Goal: Task Accomplishment & Management: Manage account settings

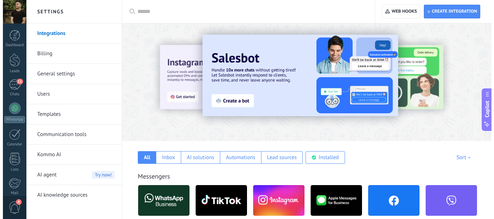
scroll to position [81, 0]
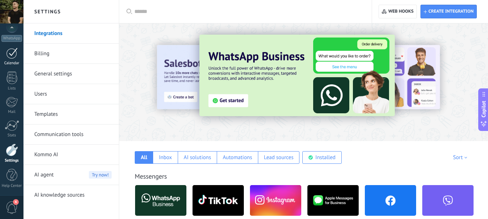
click at [11, 58] on div at bounding box center [12, 53] width 12 height 11
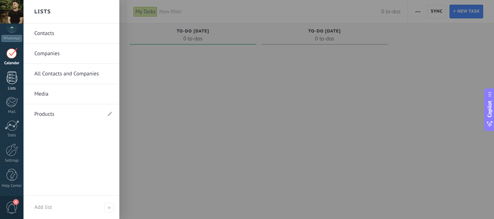
click at [11, 74] on div at bounding box center [12, 78] width 11 height 13
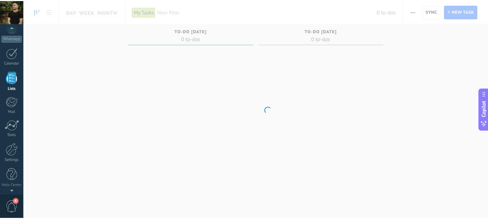
scroll to position [45, 0]
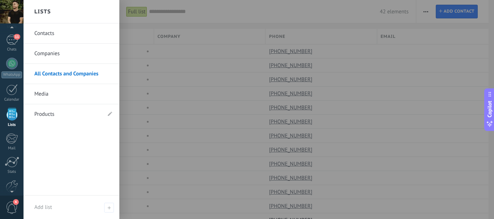
click at [13, 110] on div at bounding box center [12, 114] width 11 height 13
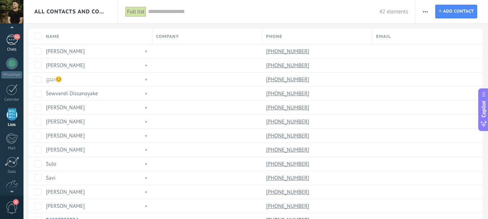
click at [13, 43] on div "11" at bounding box center [12, 40] width 12 height 10
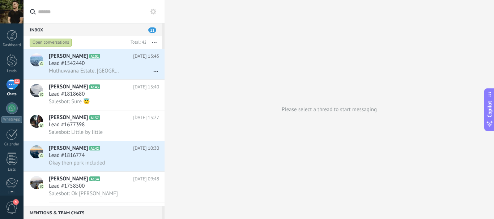
click at [132, 29] on div "Inbox 11" at bounding box center [92, 29] width 138 height 13
click at [152, 31] on span "11" at bounding box center [152, 29] width 8 height 5
click at [59, 41] on div "Open conversations" at bounding box center [51, 42] width 42 height 9
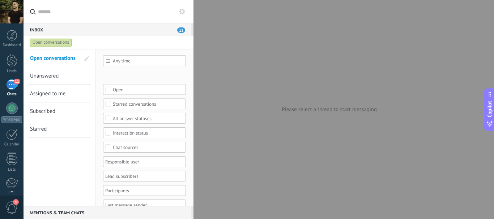
click at [40, 41] on div "Open conversations" at bounding box center [51, 42] width 42 height 9
click at [227, 78] on div at bounding box center [247, 109] width 494 height 219
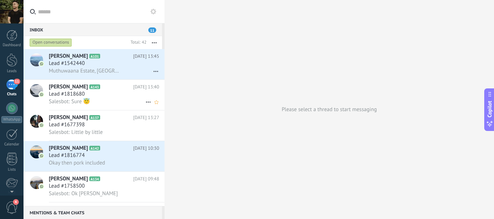
click at [78, 90] on h2 "Akee Sri A143" at bounding box center [91, 86] width 84 height 7
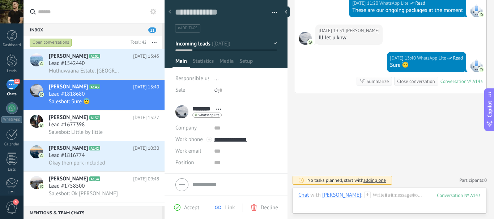
scroll to position [23, 0]
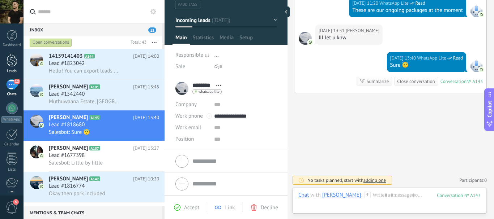
click at [13, 67] on div at bounding box center [12, 59] width 11 height 13
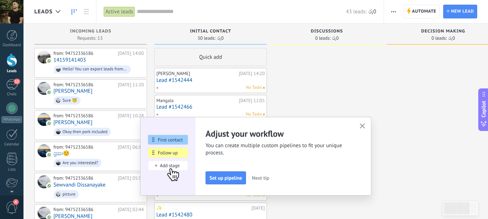
click at [367, 125] on button "button" at bounding box center [362, 127] width 9 height 10
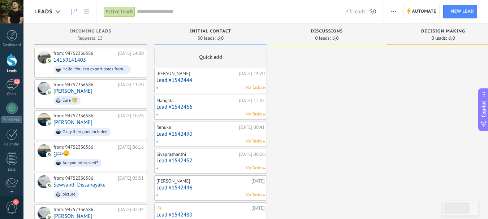
click at [395, 12] on icon "button" at bounding box center [393, 11] width 5 height 1
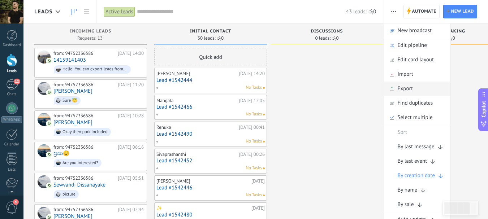
click at [413, 86] on span "Export" at bounding box center [406, 89] width 16 height 14
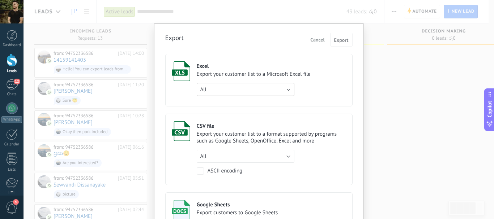
click at [272, 86] on button "All" at bounding box center [246, 89] width 98 height 13
click at [337, 80] on label "Excel Export your customer list to a Microsoft Excel file All All (filter appli…" at bounding box center [258, 80] width 187 height 53
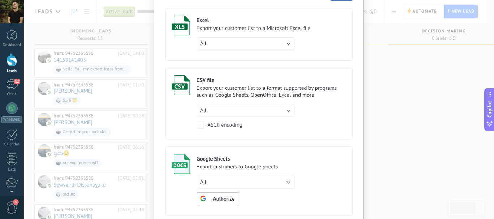
scroll to position [72, 0]
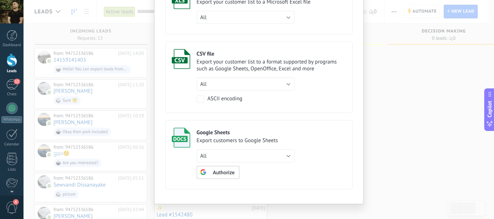
click at [317, 78] on div "CSV file Export your customer list to a format supported by programs such as Go…" at bounding box center [271, 75] width 149 height 53
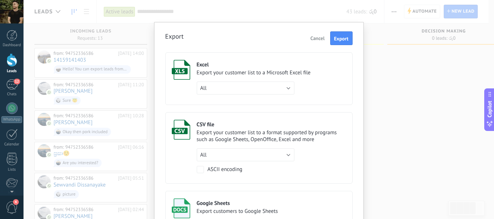
scroll to position [0, 0]
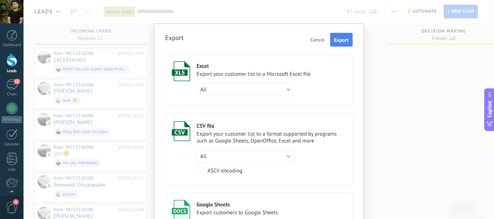
click at [336, 39] on span "Export" at bounding box center [341, 40] width 14 height 5
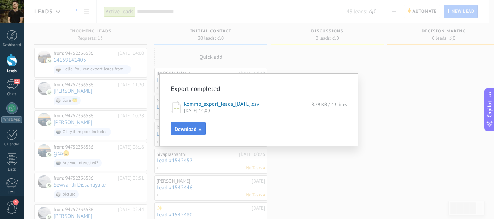
click at [190, 132] on span "Download" at bounding box center [186, 129] width 22 height 5
click at [436, 177] on div "Export completed kommo_export_leads_2025-09-18.csv 8.79 KB / 43 lines 18/09/202…" at bounding box center [258, 109] width 470 height 219
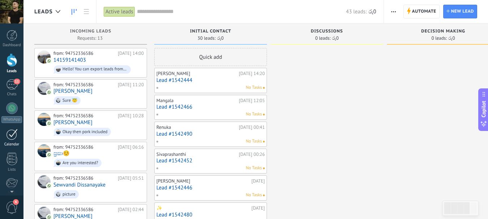
click at [14, 138] on div at bounding box center [12, 134] width 12 height 11
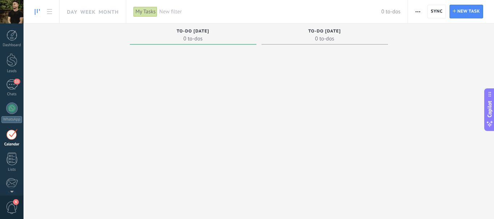
scroll to position [21, 0]
click at [442, 9] on span "Sync" at bounding box center [437, 11] width 12 height 4
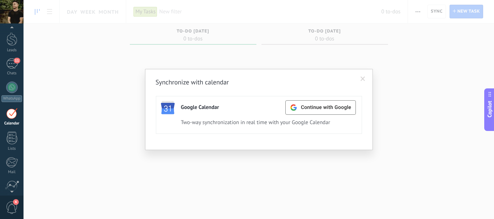
click at [364, 82] on span at bounding box center [363, 79] width 12 height 12
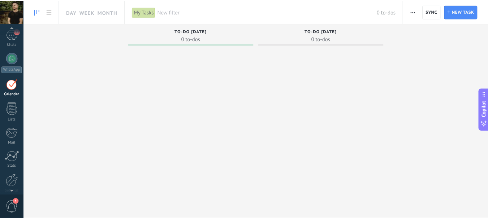
scroll to position [81, 0]
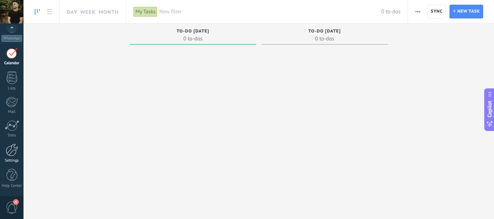
click at [12, 150] on div at bounding box center [12, 150] width 12 height 13
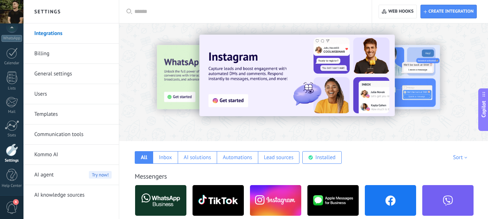
click at [384, 128] on div at bounding box center [303, 81] width 369 height 104
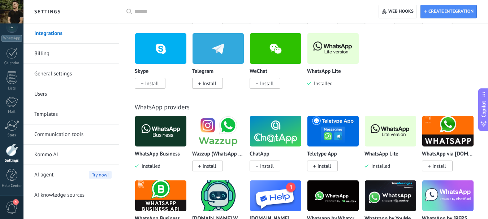
scroll to position [325, 0]
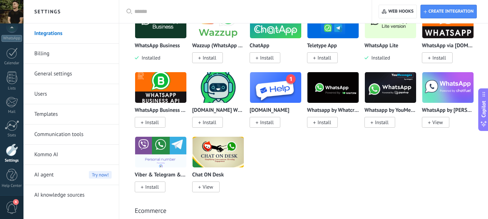
click at [56, 49] on link "Billing" at bounding box center [72, 54] width 77 height 20
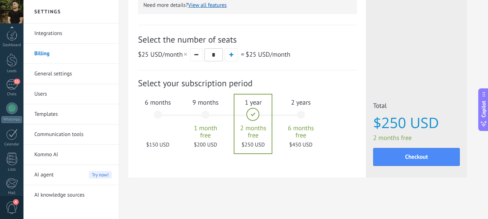
scroll to position [81, 0]
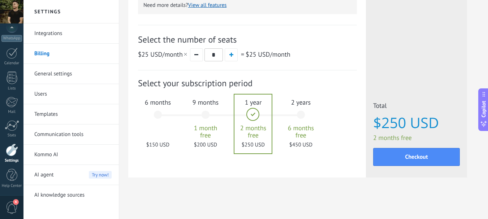
click at [10, 145] on div at bounding box center [12, 150] width 12 height 13
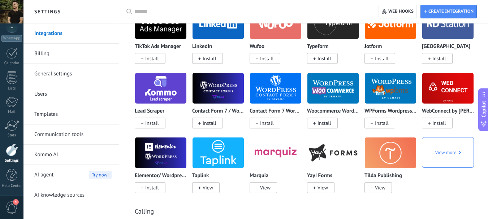
scroll to position [868, 0]
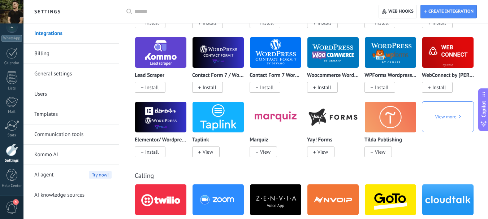
click at [11, 204] on span "4" at bounding box center [12, 208] width 12 height 13
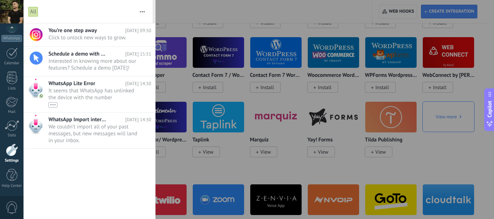
click at [160, 66] on div at bounding box center [247, 109] width 494 height 219
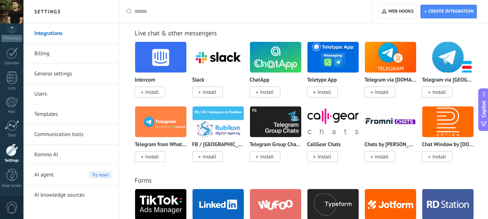
scroll to position [795, 0]
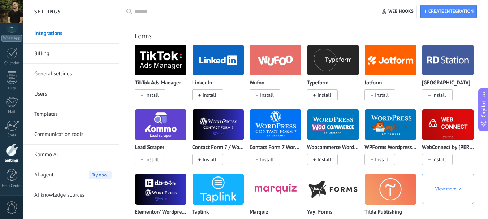
click at [47, 75] on link "General settings" at bounding box center [72, 74] width 77 height 20
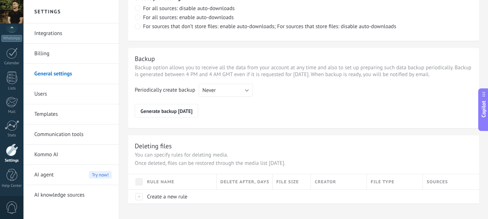
scroll to position [562, 0]
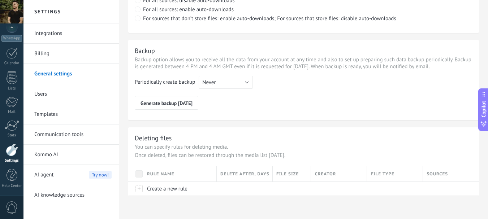
click at [56, 94] on link "Users" at bounding box center [72, 94] width 77 height 20
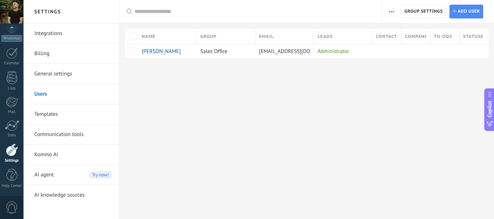
click at [61, 115] on link "Templates" at bounding box center [72, 114] width 77 height 20
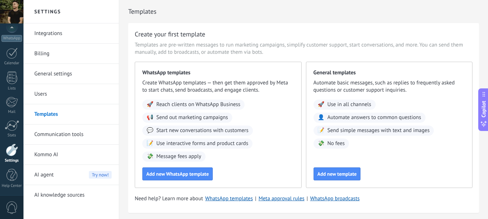
click at [61, 74] on link "General settings" at bounding box center [72, 74] width 77 height 20
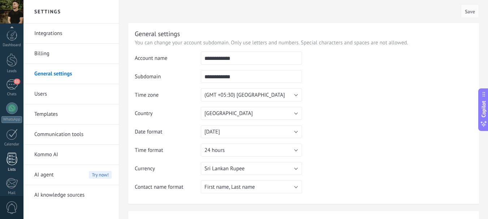
scroll to position [81, 0]
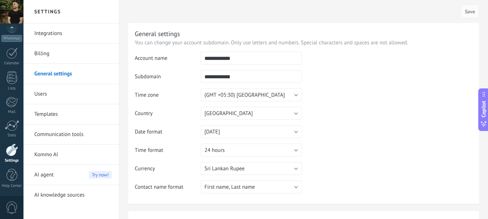
click at [8, 148] on div at bounding box center [12, 150] width 12 height 13
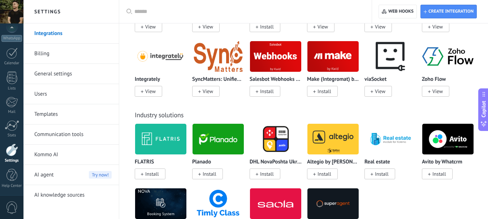
scroll to position [1735, 0]
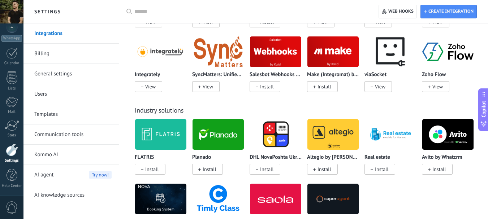
click at [39, 75] on link "General settings" at bounding box center [72, 74] width 77 height 20
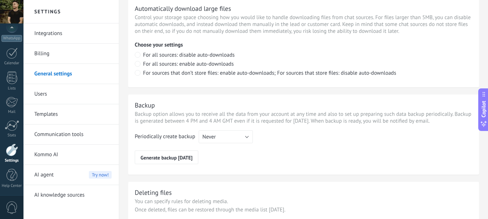
scroll to position [454, 0]
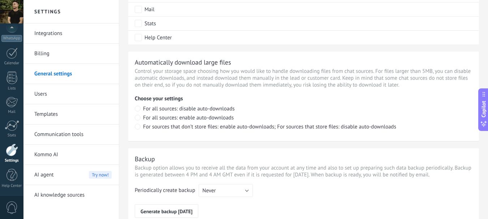
click at [46, 55] on link "Billing" at bounding box center [72, 54] width 77 height 20
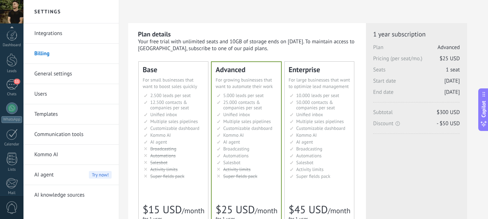
scroll to position [81, 0]
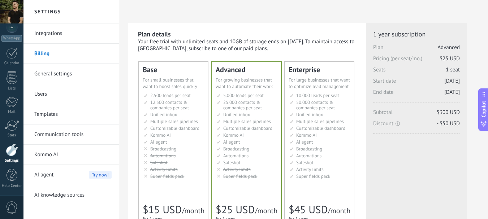
click at [48, 30] on link "Integrations" at bounding box center [72, 33] width 77 height 20
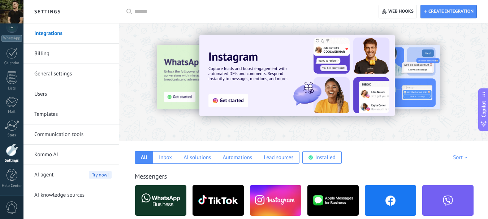
click at [50, 74] on link "General settings" at bounding box center [72, 74] width 77 height 20
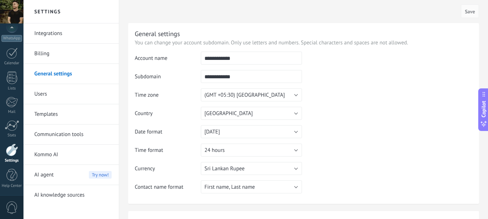
click at [44, 89] on link "Users" at bounding box center [72, 94] width 77 height 20
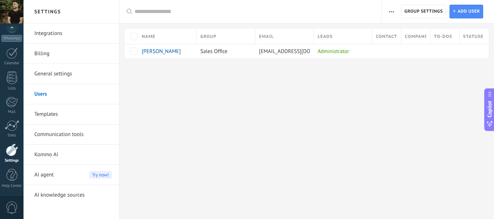
click at [385, 13] on div "Authorization log Whitelist of IP addresses Activity limits Group settings" at bounding box center [391, 12] width 12 height 14
click at [389, 13] on span "button" at bounding box center [391, 12] width 5 height 14
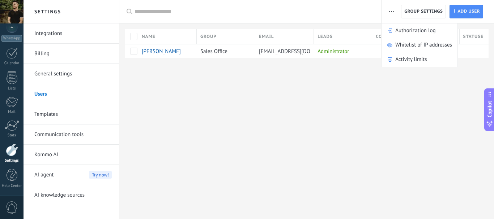
click at [388, 13] on button "button" at bounding box center [391, 12] width 10 height 14
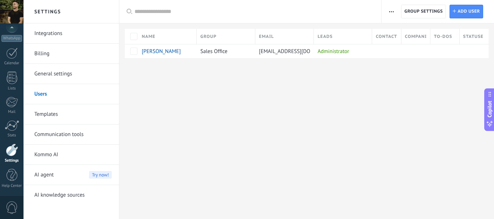
click at [388, 13] on button "button" at bounding box center [391, 12] width 10 height 14
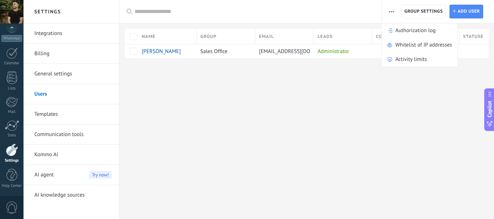
click at [388, 13] on button "button" at bounding box center [391, 12] width 10 height 14
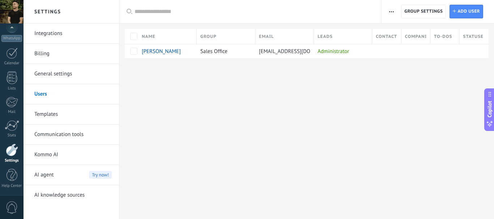
click at [55, 76] on link "General settings" at bounding box center [72, 74] width 77 height 20
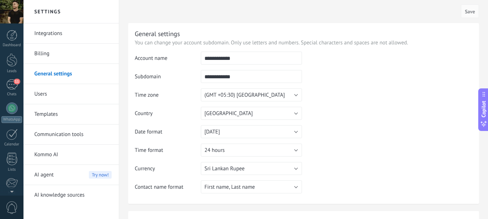
click at [12, 16] on div at bounding box center [11, 11] width 23 height 23
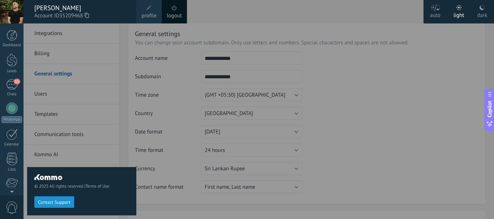
click at [147, 7] on span at bounding box center [148, 7] width 5 height 5
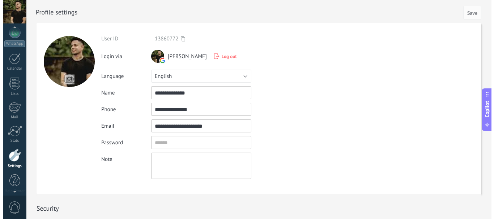
scroll to position [68, 0]
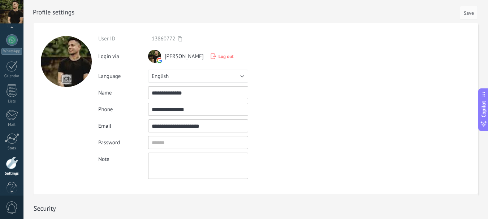
click at [11, 11] on div at bounding box center [11, 11] width 23 height 23
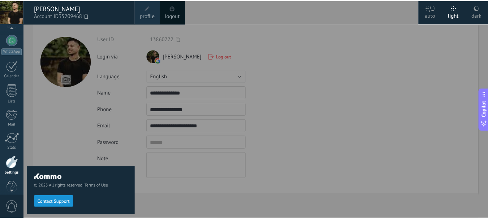
scroll to position [81, 0]
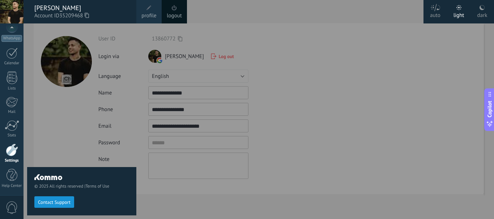
click at [249, 43] on div at bounding box center [270, 109] width 494 height 219
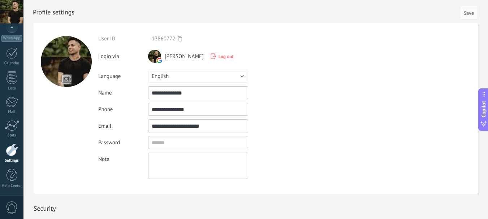
click at [159, 61] on use at bounding box center [160, 60] width 6 height 6
click at [189, 57] on span "[PERSON_NAME]" at bounding box center [184, 56] width 39 height 7
click at [220, 59] on span "Log out" at bounding box center [226, 56] width 15 height 6
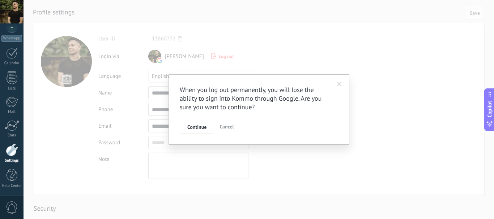
click at [271, 49] on div "When you log out permanently, you will lose the ability to sign into Kommo thro…" at bounding box center [258, 109] width 470 height 219
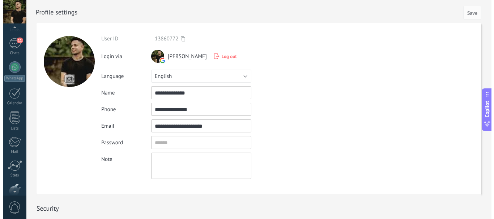
scroll to position [36, 0]
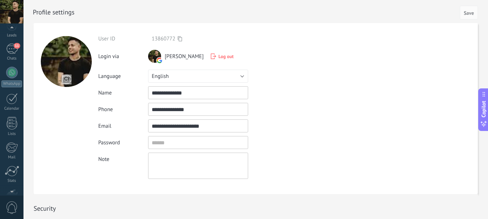
click at [10, 13] on div at bounding box center [11, 11] width 23 height 23
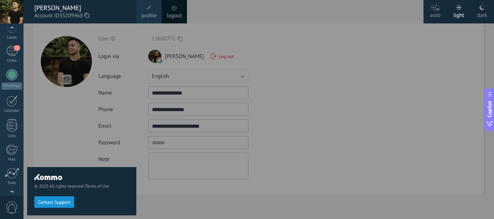
drag, startPoint x: 62, startPoint y: 198, endPoint x: 72, endPoint y: 234, distance: 37.1
click at [72, 219] on html ".abccls-1,.abccls-2{fill-rule:evenodd}.abccls-2{fill:#fff} .abfcls-1{fill:none}…" at bounding box center [247, 109] width 494 height 219
click at [64, 201] on span "Contact Support" at bounding box center [54, 202] width 33 height 5
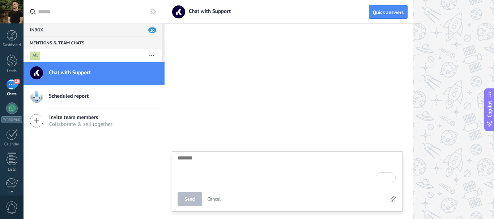
click at [10, 18] on div at bounding box center [11, 11] width 23 height 23
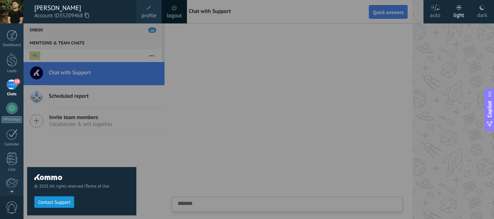
click at [61, 10] on div "[PERSON_NAME]" at bounding box center [81, 8] width 95 height 8
